Goal: Navigation & Orientation: Find specific page/section

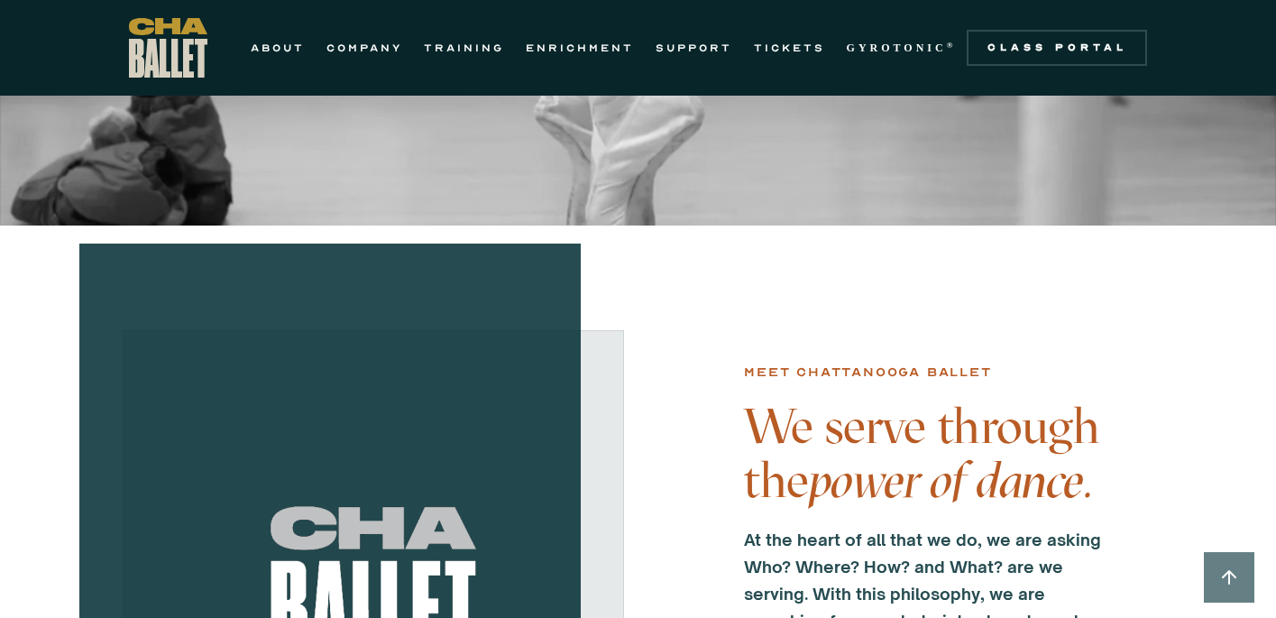
scroll to position [331, 0]
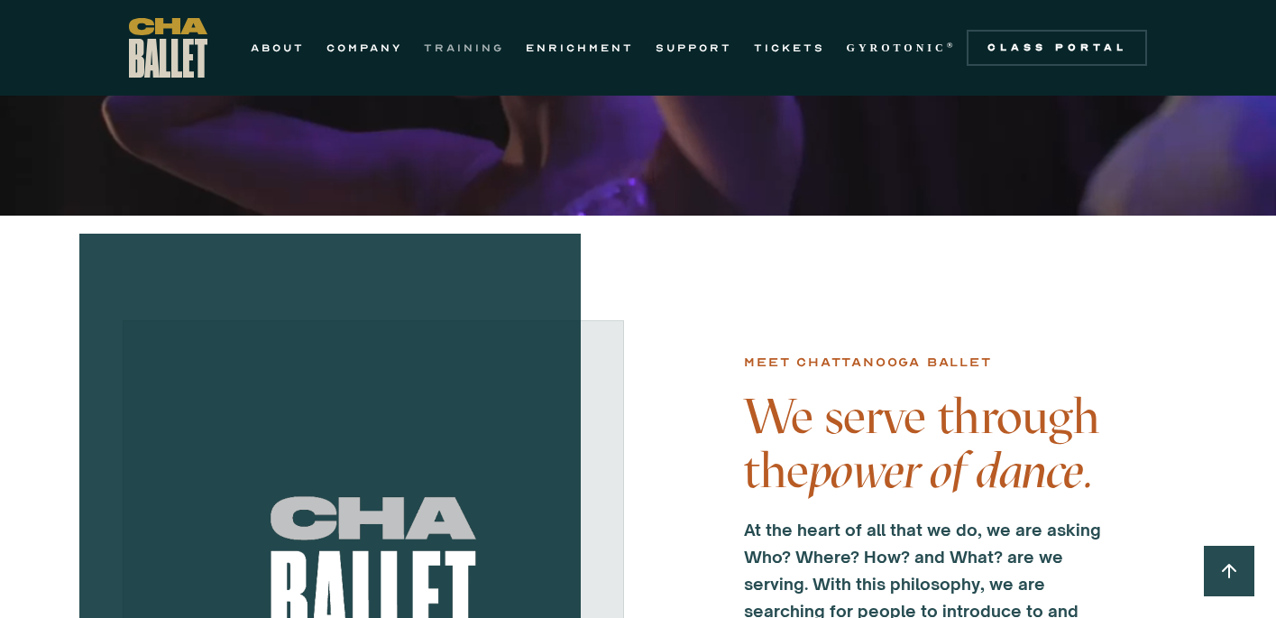
click at [463, 48] on link "TRAINING" at bounding box center [464, 48] width 80 height 22
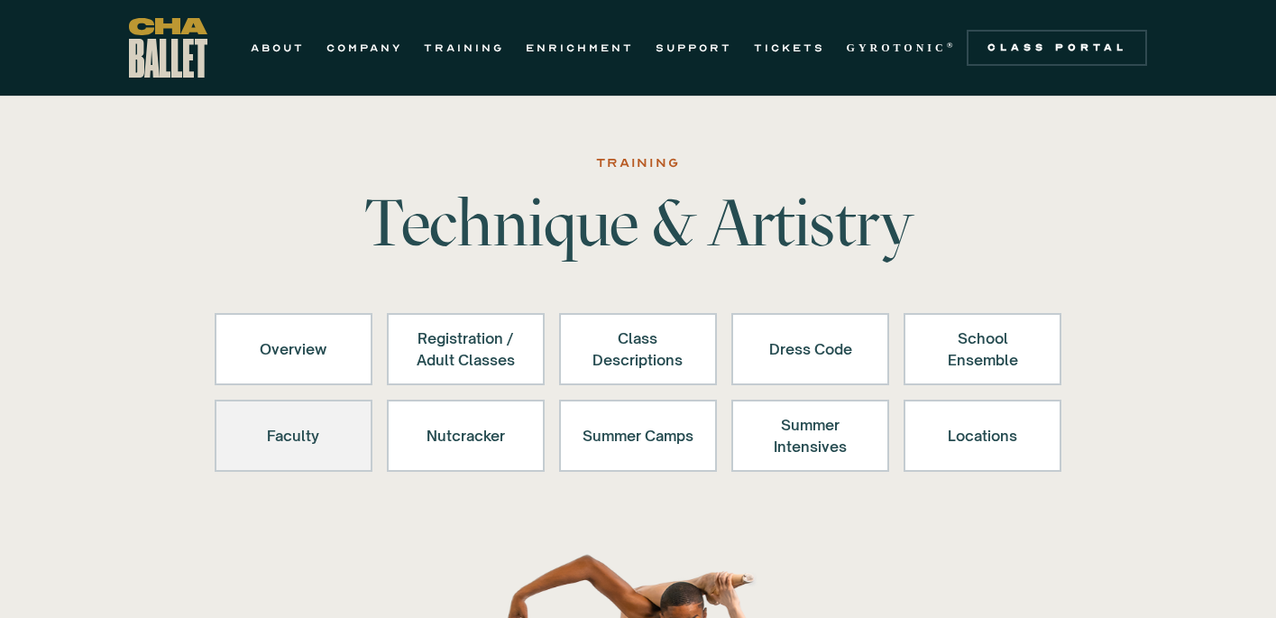
click at [354, 437] on link "Faculty" at bounding box center [294, 436] width 158 height 72
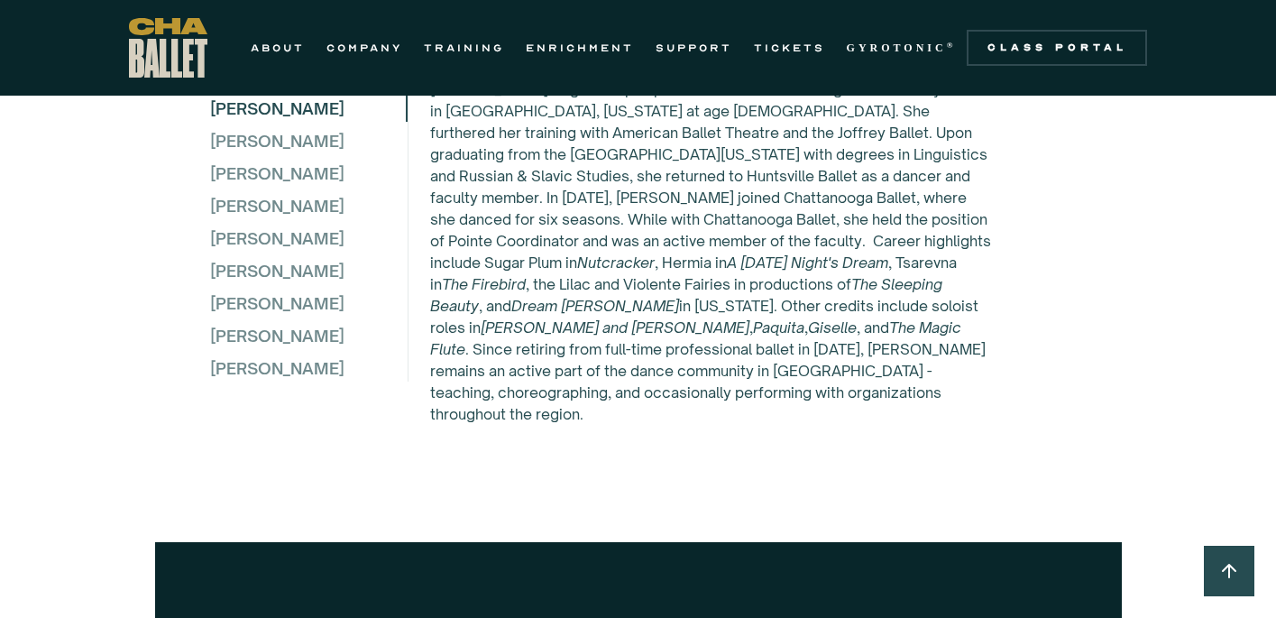
scroll to position [5010, 0]
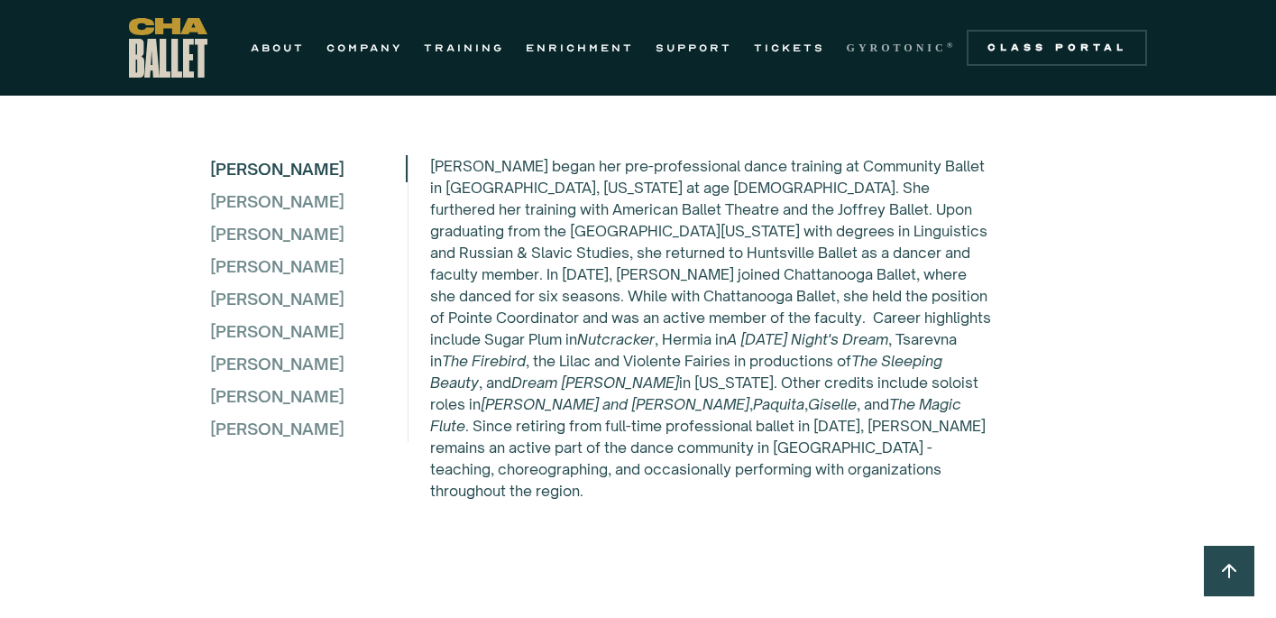
click at [877, 44] on strong "GYROTONIC" at bounding box center [897, 47] width 100 height 13
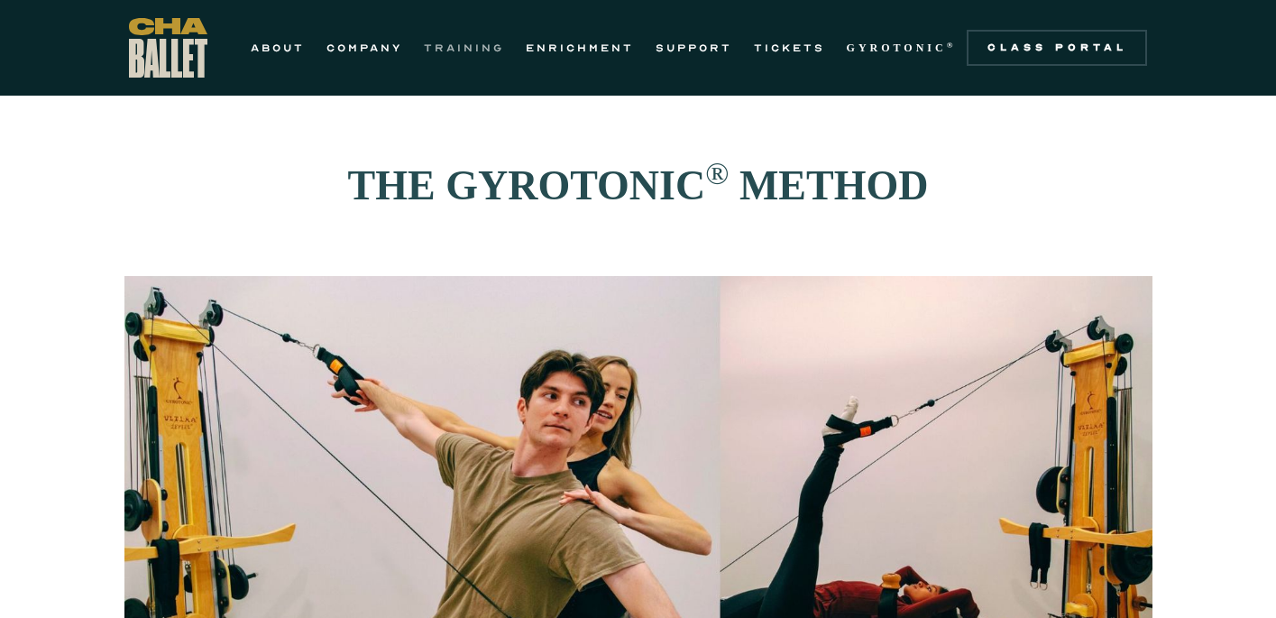
click at [477, 43] on link "TRAINING" at bounding box center [464, 48] width 80 height 22
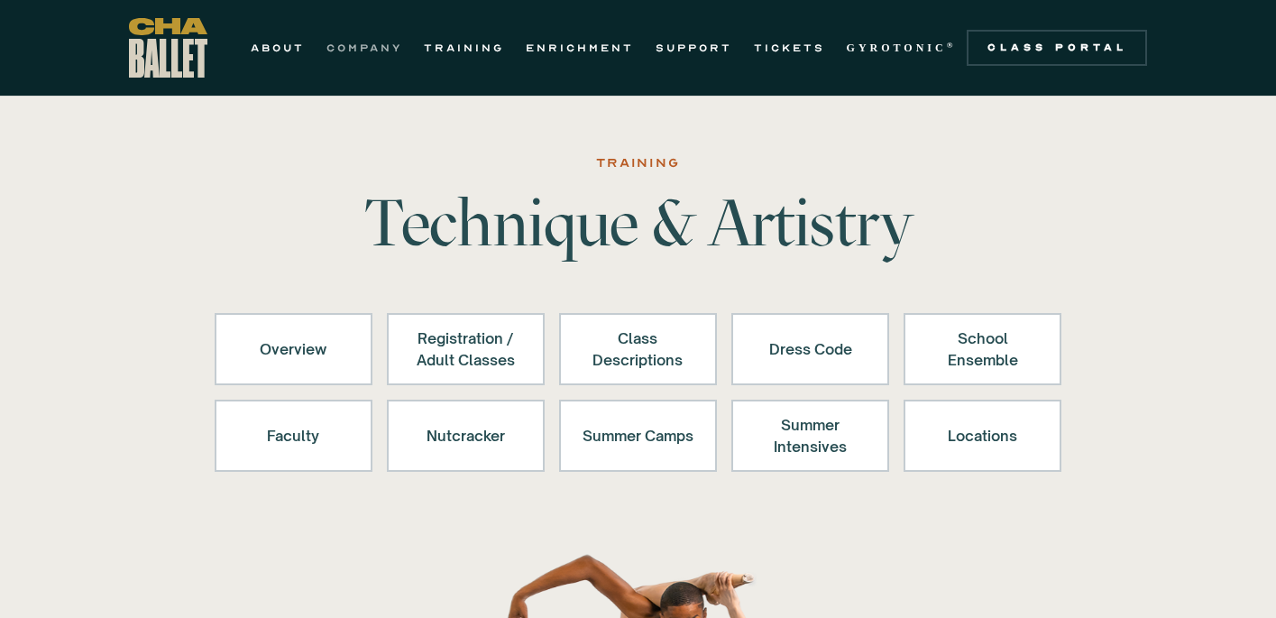
click at [363, 41] on link "COMPANY" at bounding box center [365, 48] width 76 height 22
